Goal: Find specific page/section: Find specific page/section

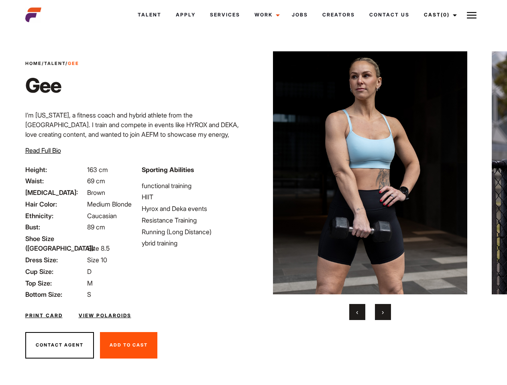
click at [438, 15] on link "Cast (0)" at bounding box center [438, 15] width 45 height 22
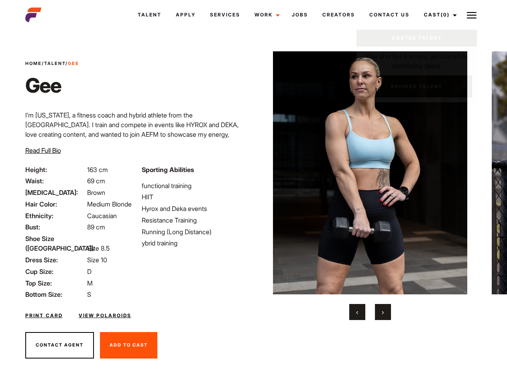
click at [471, 15] on img at bounding box center [472, 15] width 10 height 10
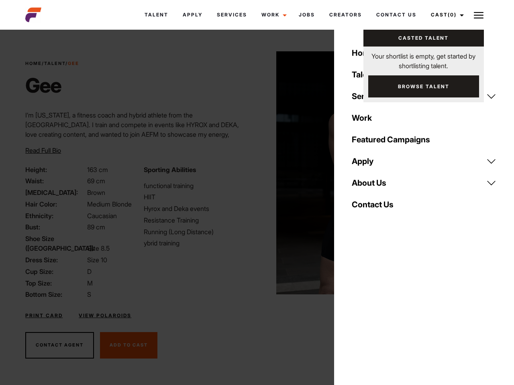
click at [370, 186] on img at bounding box center [373, 172] width 195 height 243
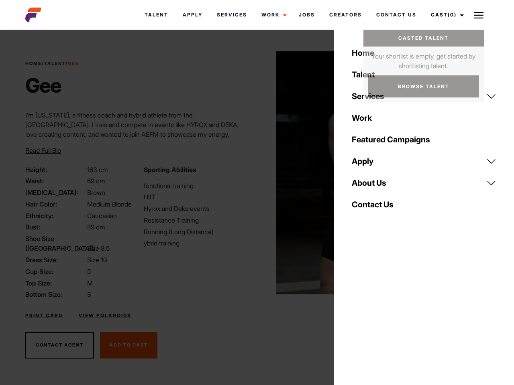
click at [253, 173] on div "Sporting Abilities functional training HIIT Hyrox and Deka events Resistance Tr…" at bounding box center [198, 232] width 118 height 135
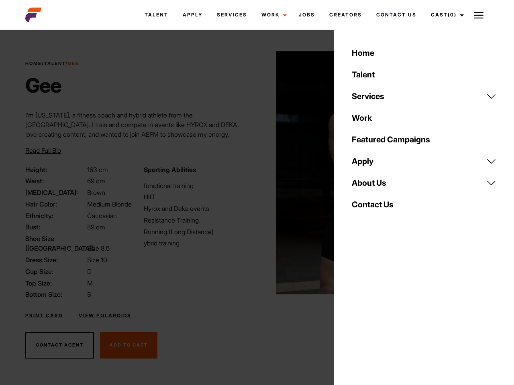
click at [357, 312] on div "Home Talent Services Talent Casting Photography Videography Creative Hair and M…" at bounding box center [424, 192] width 180 height 385
click at [383, 312] on div "Home Talent Services Talent Casting Photography Videography Creative Hair and M…" at bounding box center [424, 192] width 180 height 385
